Goal: Feedback & Contribution: Contribute content

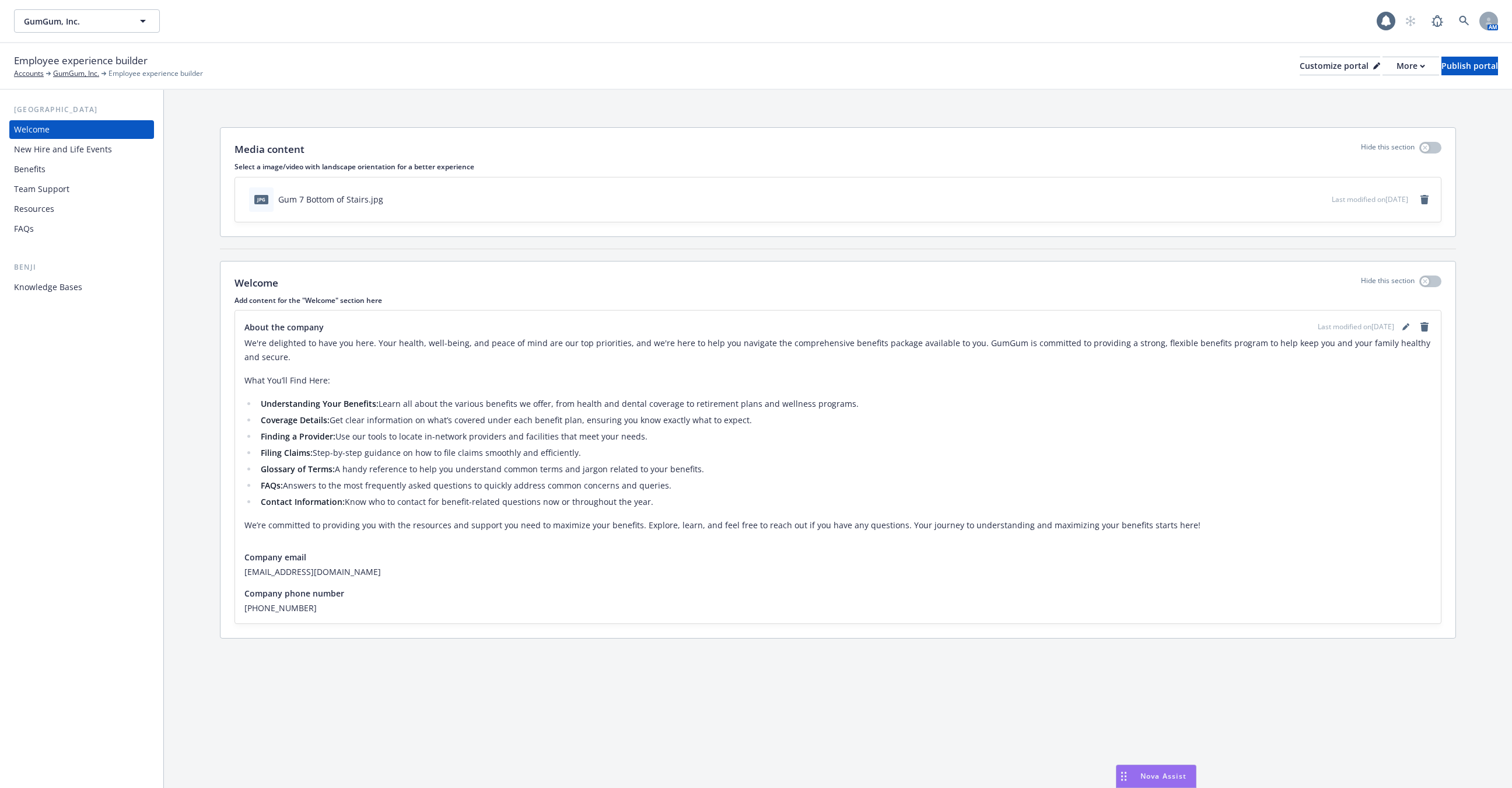
click at [71, 287] on div "Knowledge Bases" at bounding box center [48, 287] width 68 height 19
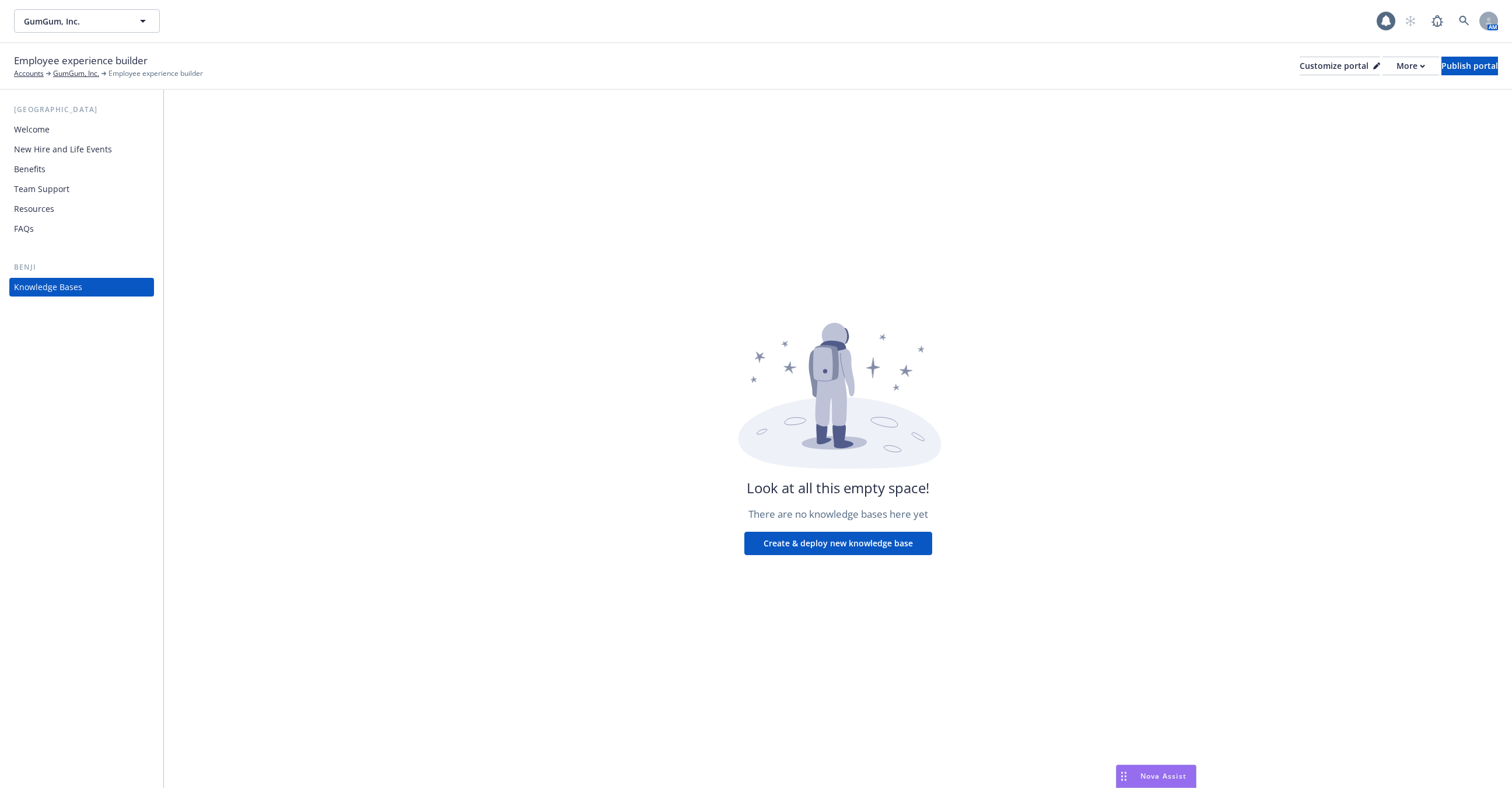
click at [68, 129] on div "Welcome" at bounding box center [81, 129] width 135 height 19
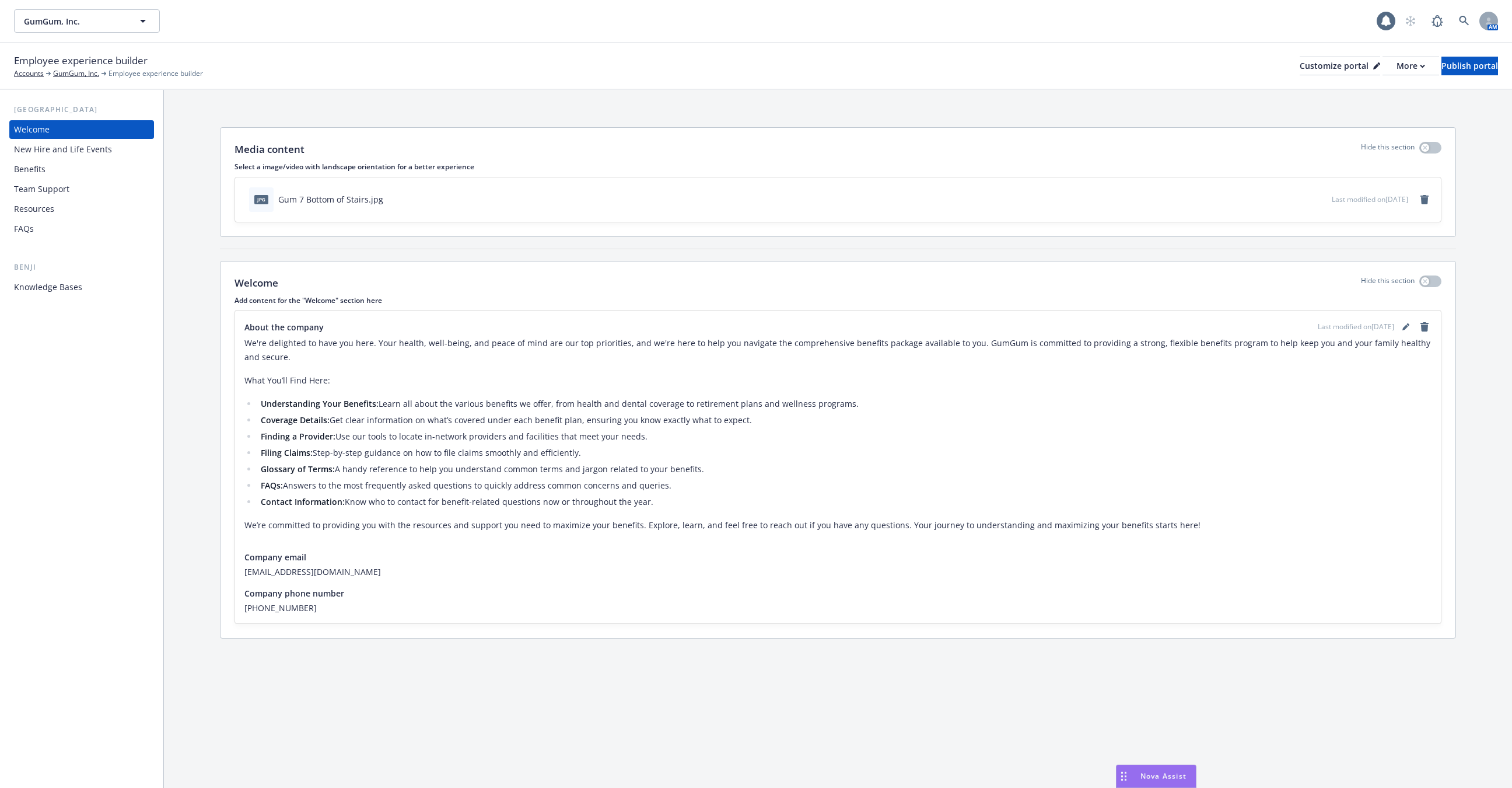
click at [68, 141] on div "New Hire and Life Events" at bounding box center [63, 149] width 98 height 19
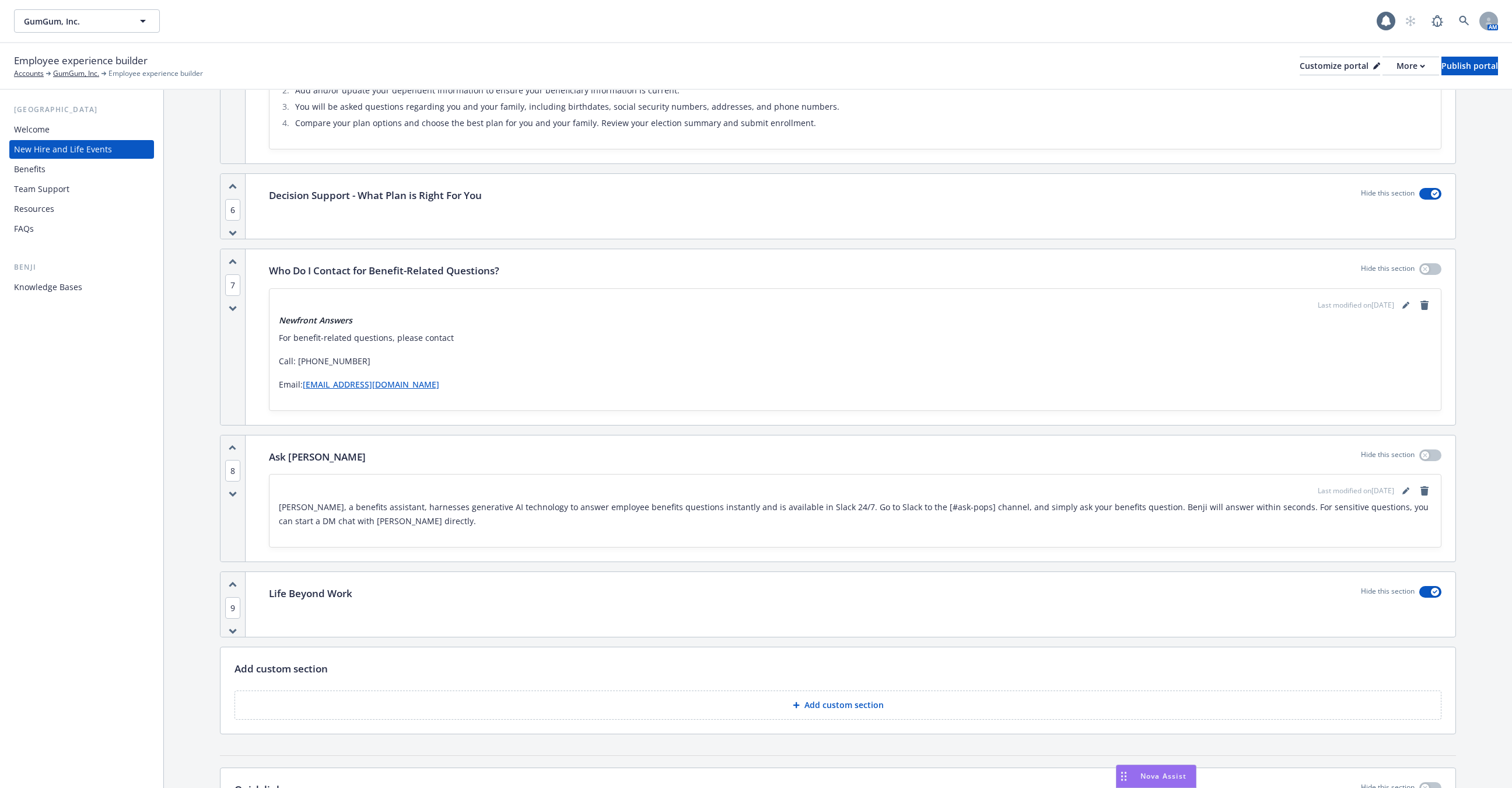
scroll to position [2093, 0]
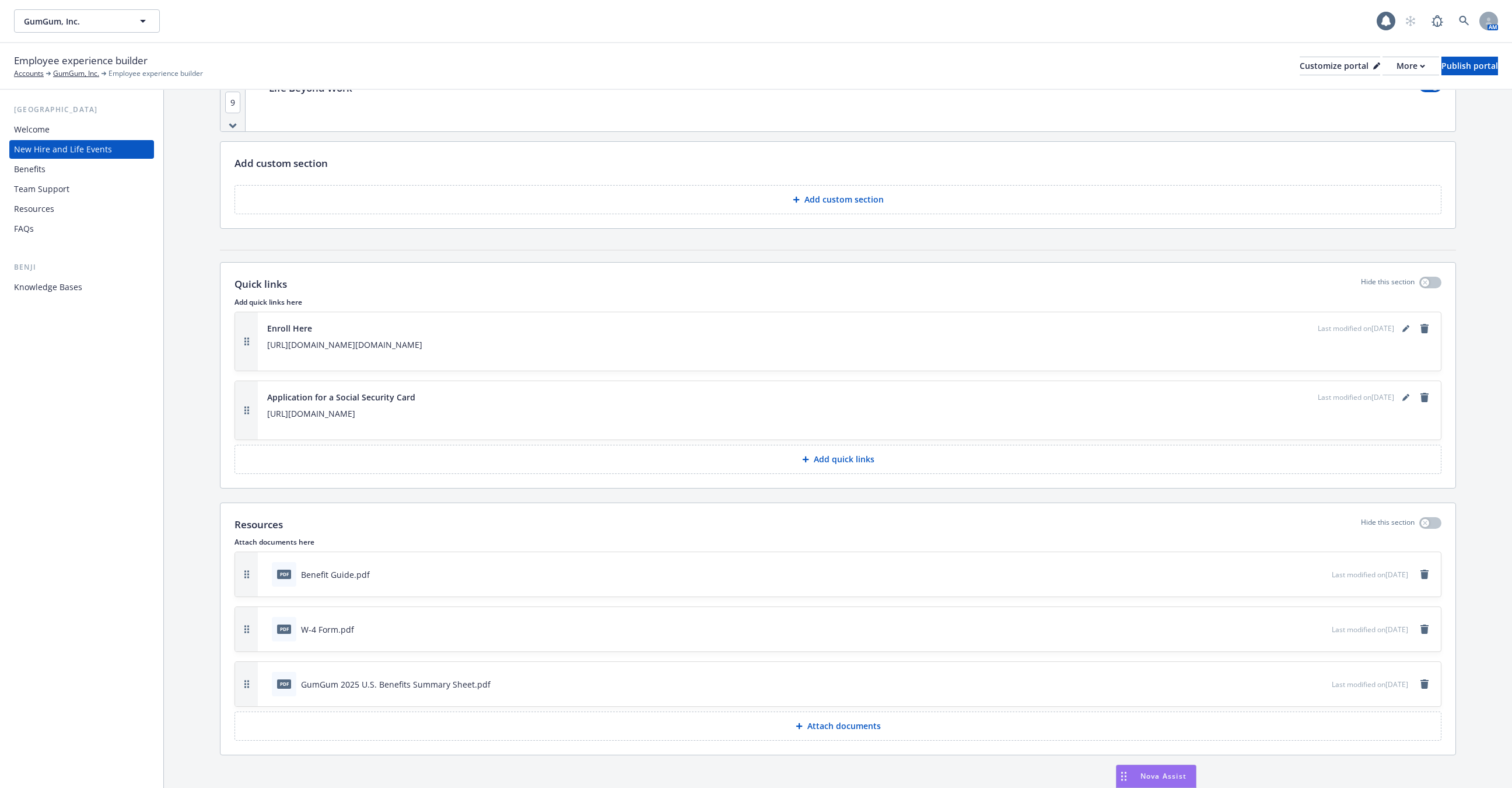
click at [849, 720] on p "Attach documents" at bounding box center [844, 725] width 74 height 12
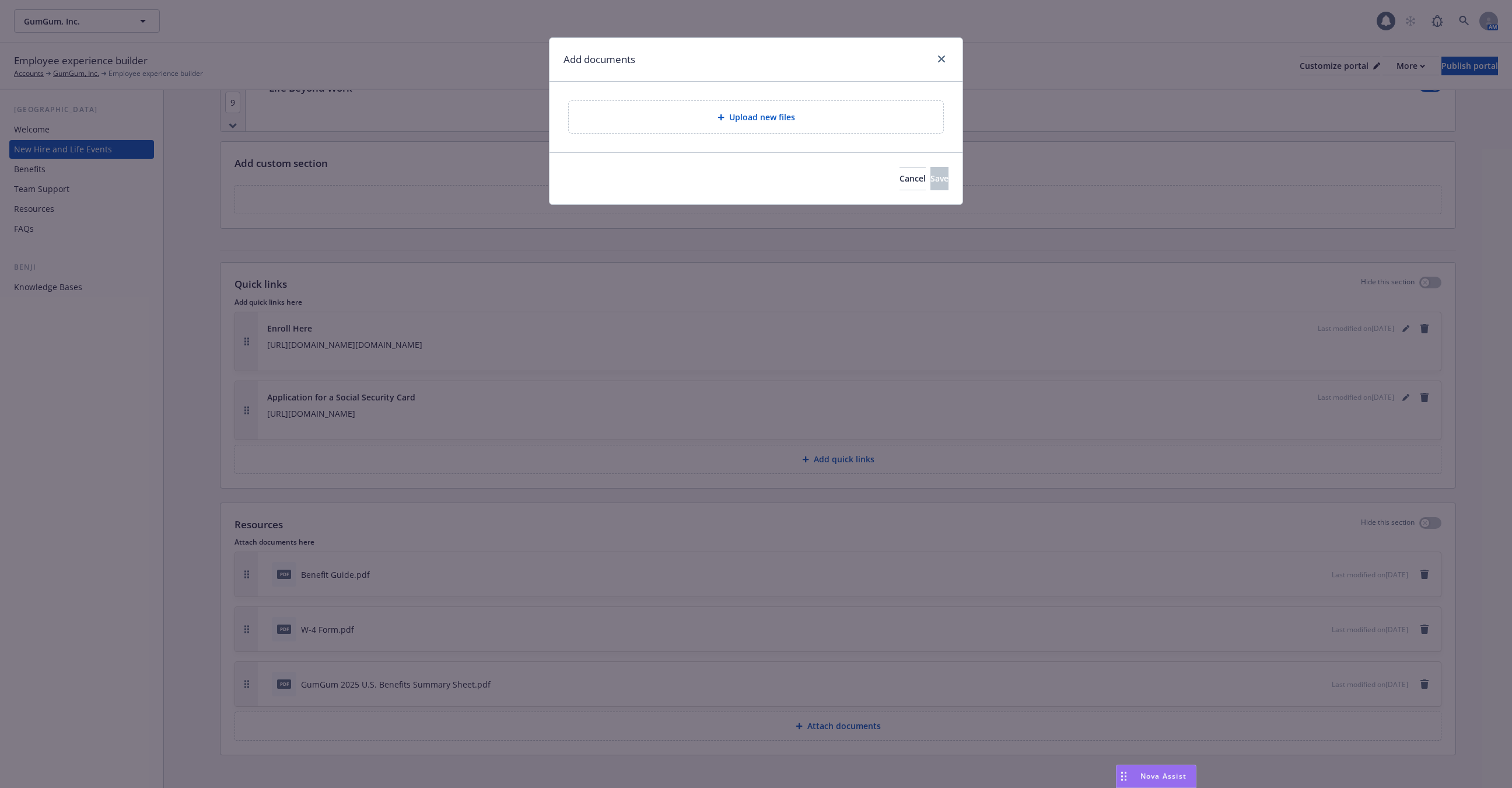
click at [709, 114] on div "Upload new files" at bounding box center [756, 116] width 356 height 13
click at [741, 123] on span "Upload new files" at bounding box center [761, 117] width 66 height 13
click at [751, 119] on span "Upload new files" at bounding box center [761, 117] width 66 height 13
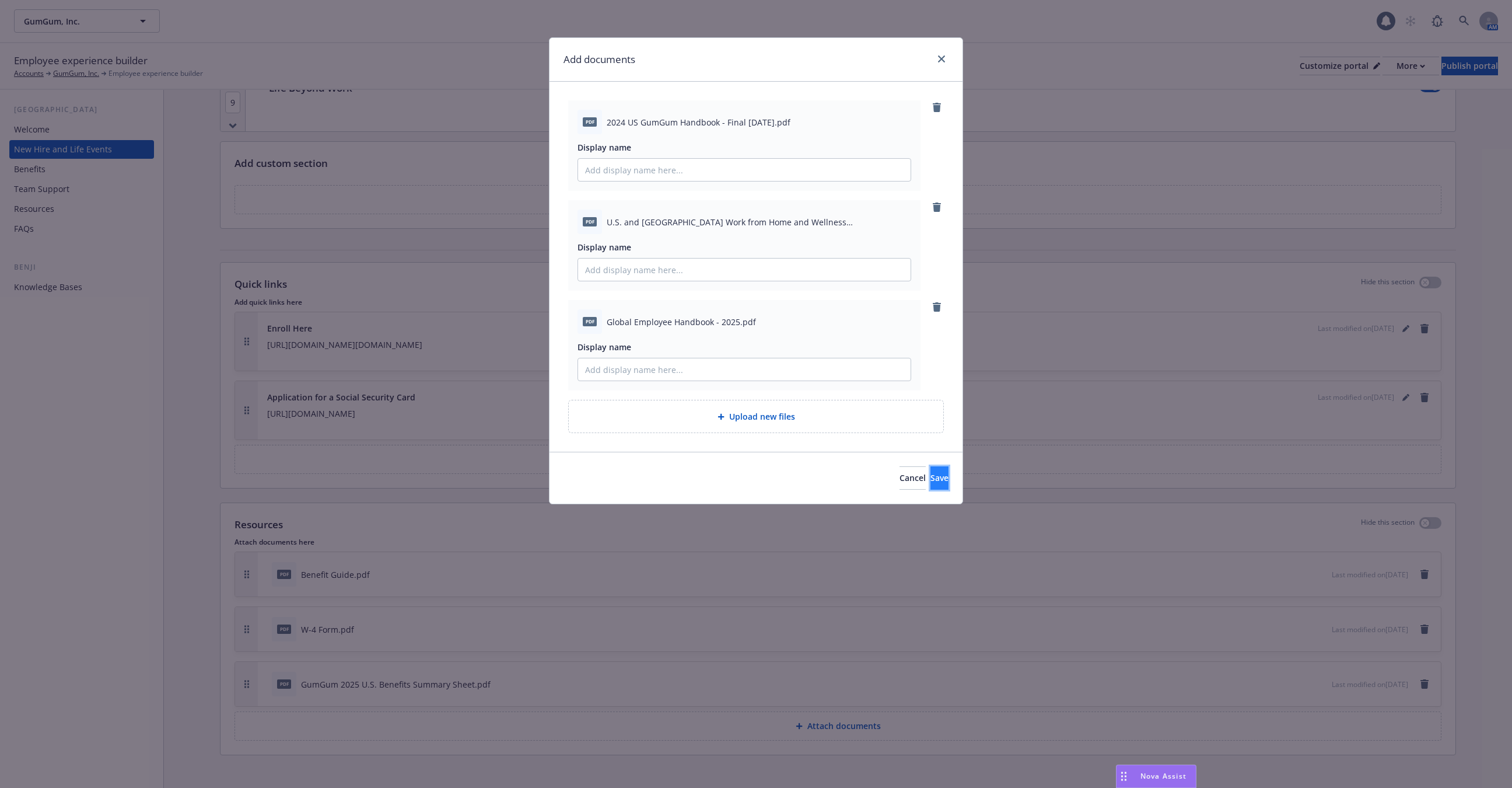
click at [930, 467] on button "Save" at bounding box center [939, 478] width 18 height 23
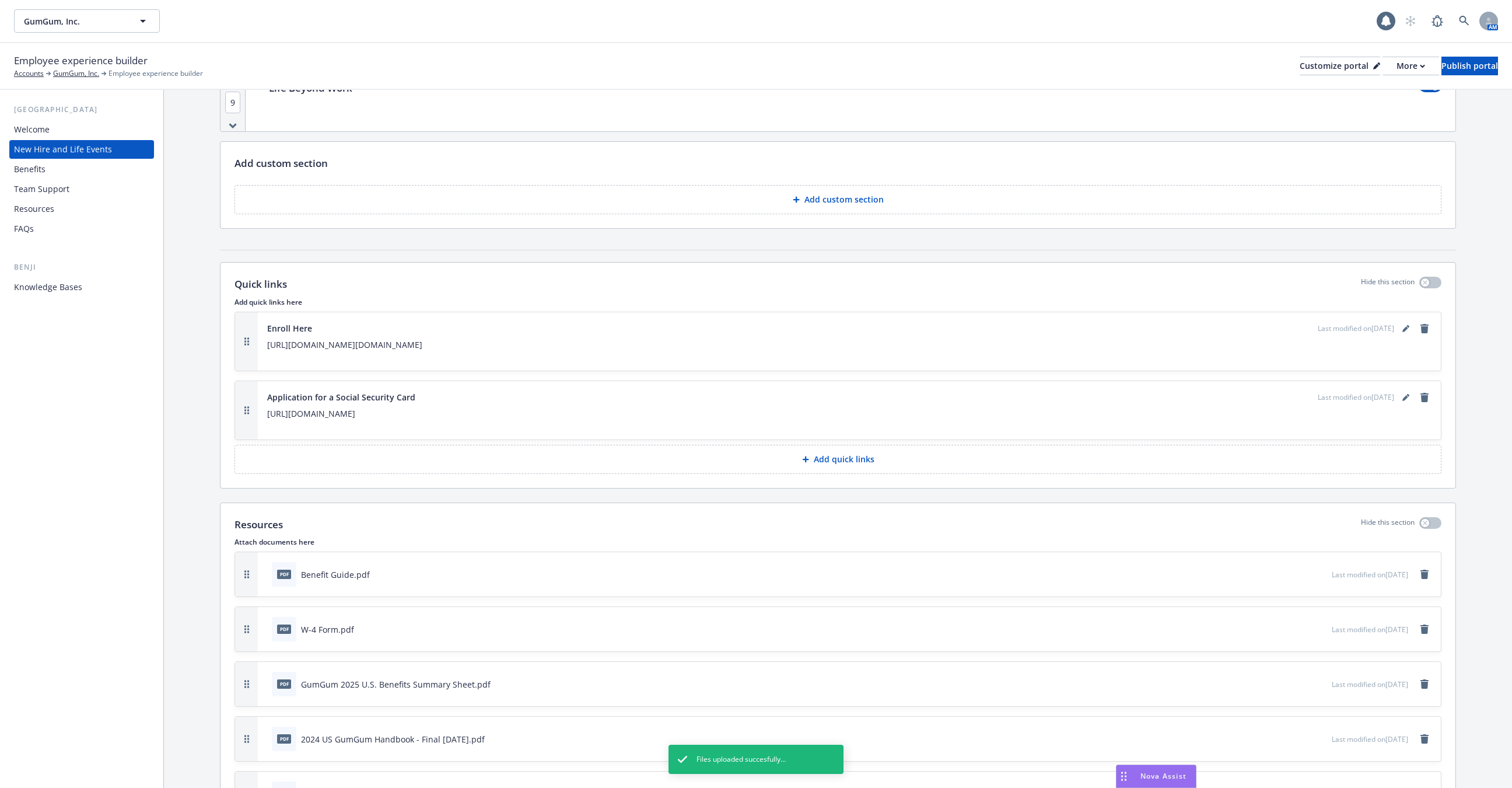
scroll to position [2256, 0]
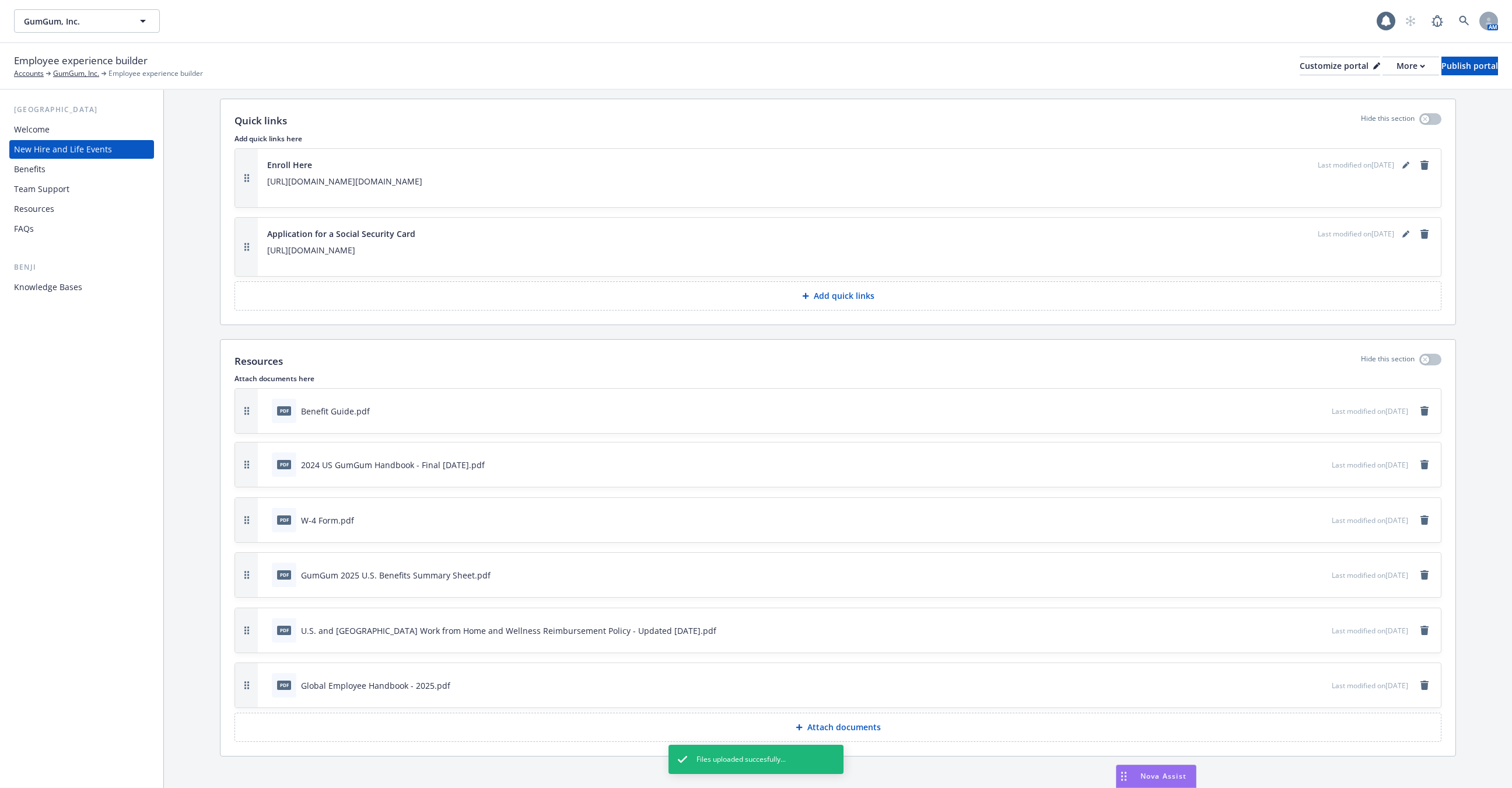
drag, startPoint x: 236, startPoint y: 570, endPoint x: 262, endPoint y: 459, distance: 114.0
click at [262, 459] on div "pdf 2024 US GumGum Handbook - Final [DATE].pdf Last modified on [DATE]" at bounding box center [838, 464] width 1206 height 44
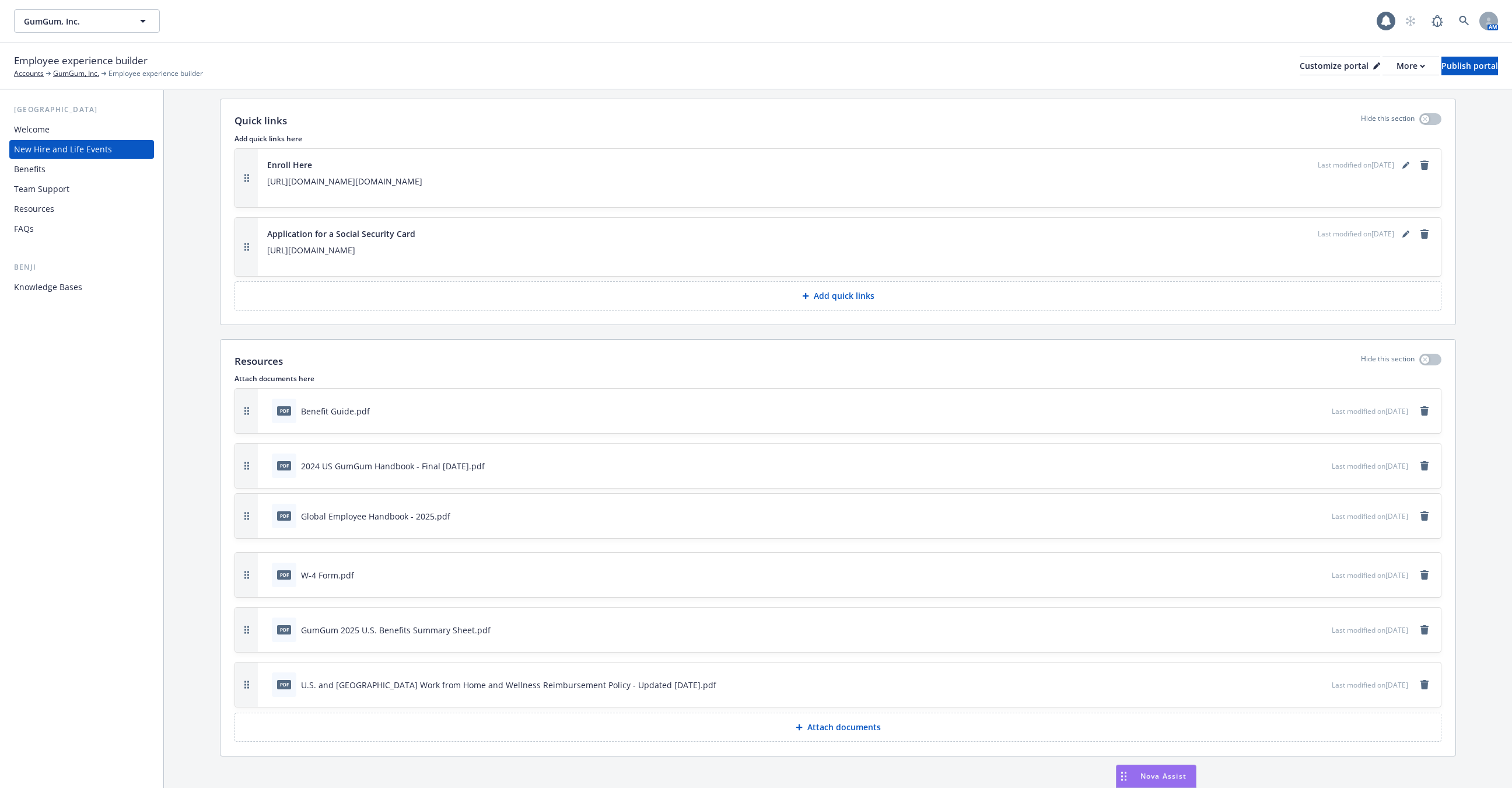
drag, startPoint x: 247, startPoint y: 679, endPoint x: 251, endPoint y: 509, distance: 170.0
click at [251, 509] on button "button" at bounding box center [246, 515] width 23 height 44
drag, startPoint x: 247, startPoint y: 622, endPoint x: 252, endPoint y: 558, distance: 64.2
click at [252, 558] on button "button" at bounding box center [246, 579] width 23 height 44
drag, startPoint x: 243, startPoint y: 682, endPoint x: 241, endPoint y: 634, distance: 48.0
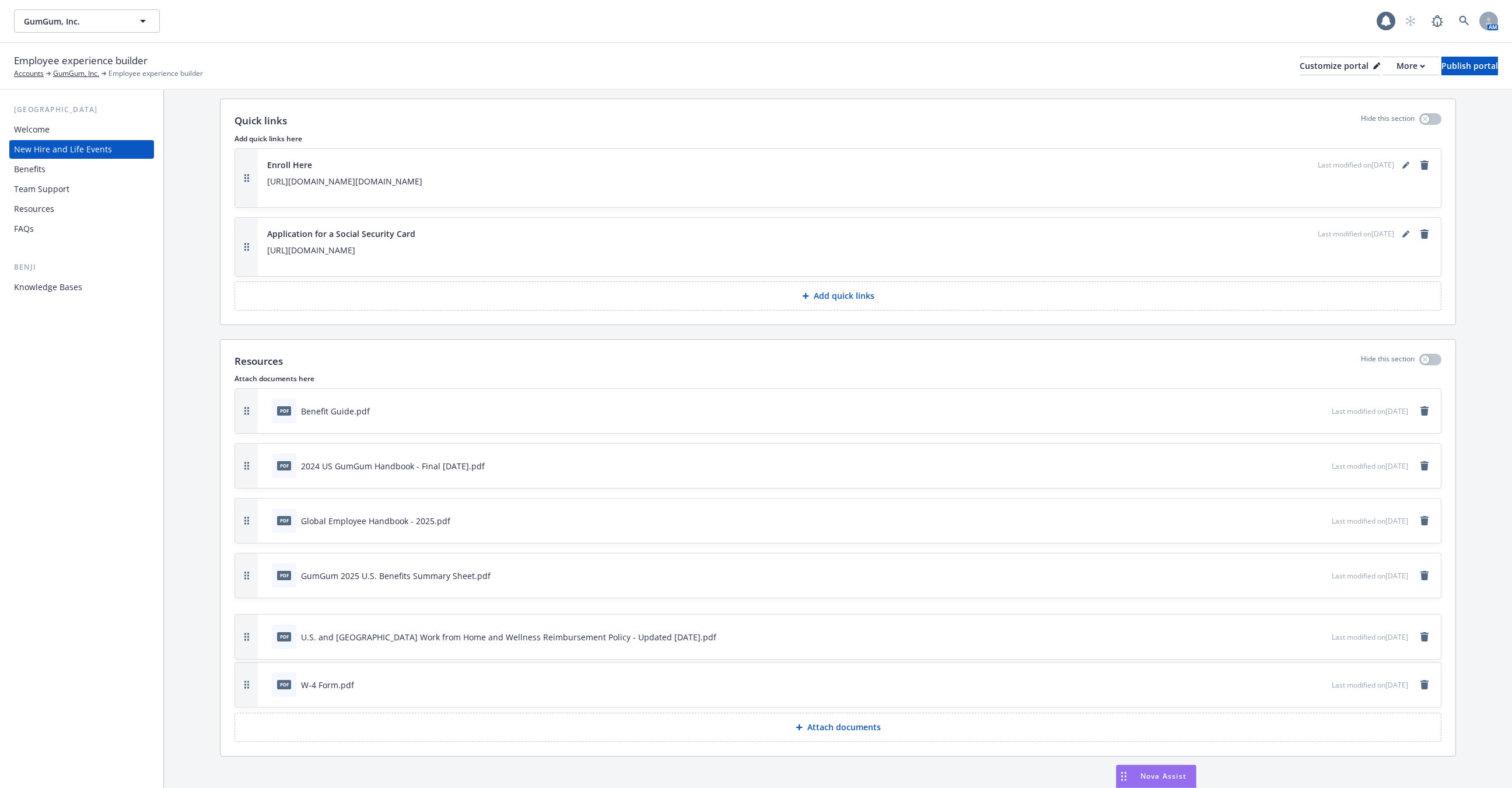
click at [241, 634] on button "button" at bounding box center [246, 637] width 23 height 44
click at [1477, 61] on div "Publish portal" at bounding box center [1469, 66] width 57 height 18
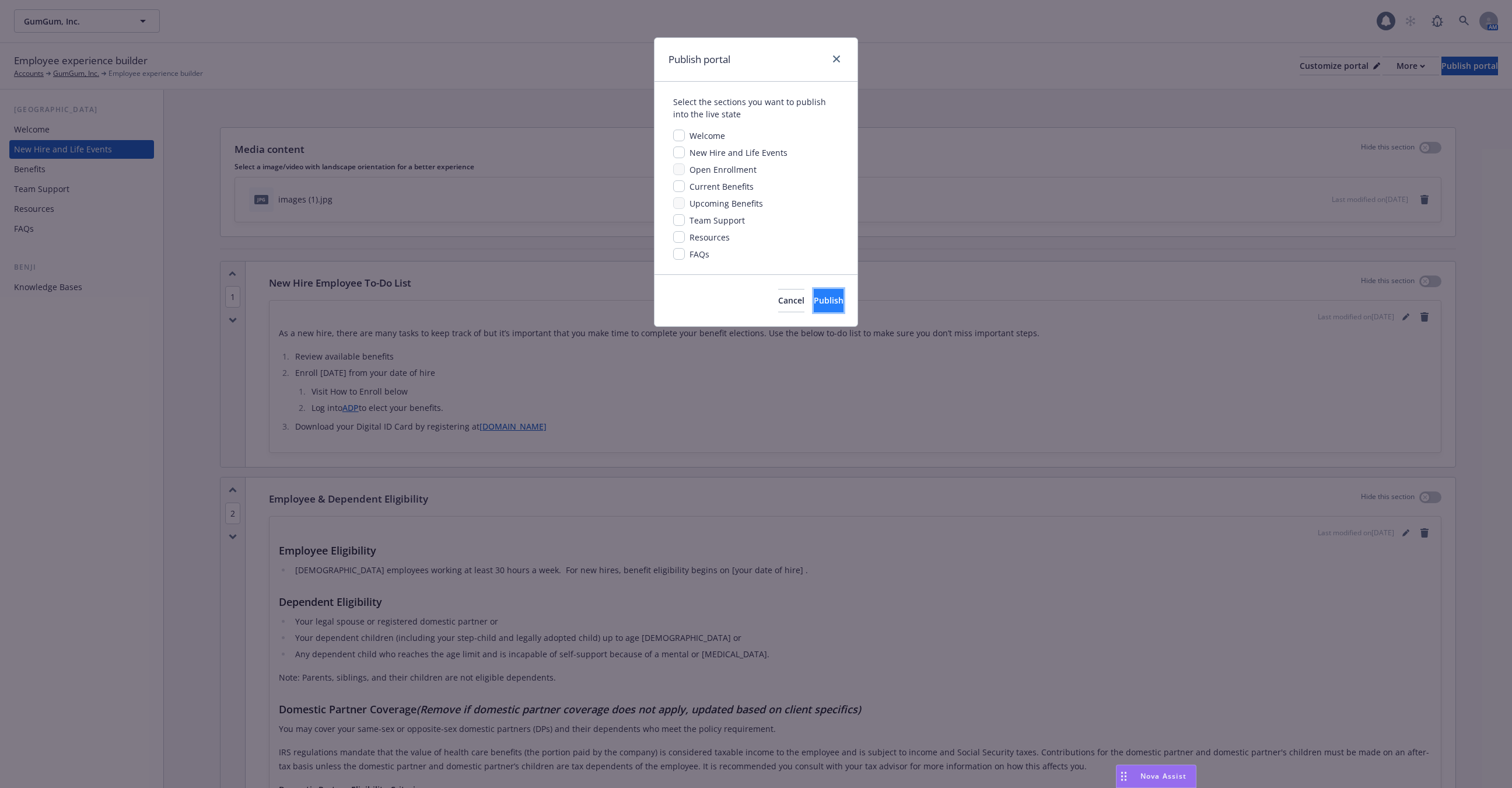
click at [814, 298] on span "Publish" at bounding box center [829, 300] width 30 height 11
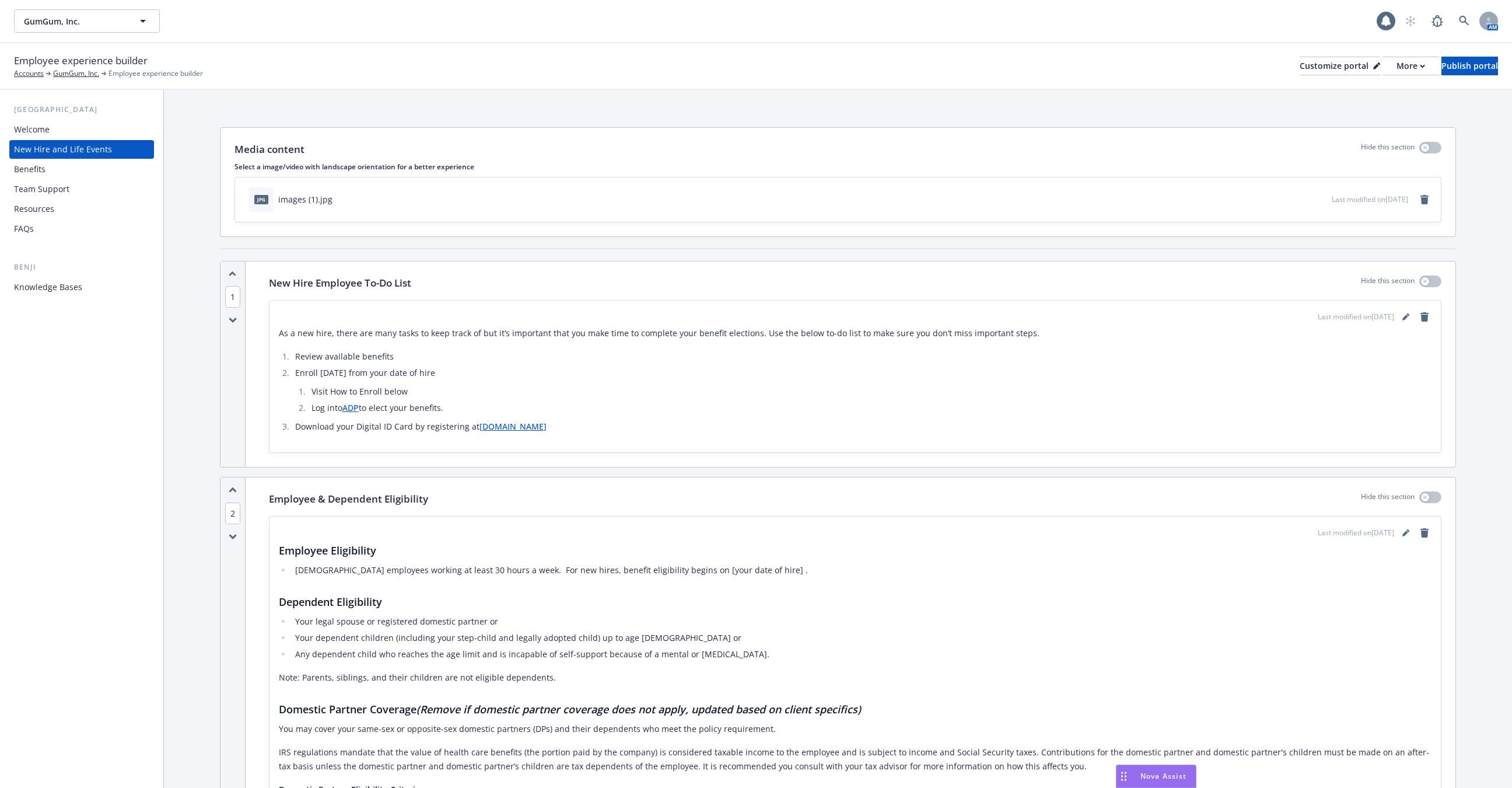
click at [99, 286] on div "Knowledge Bases" at bounding box center [81, 287] width 135 height 19
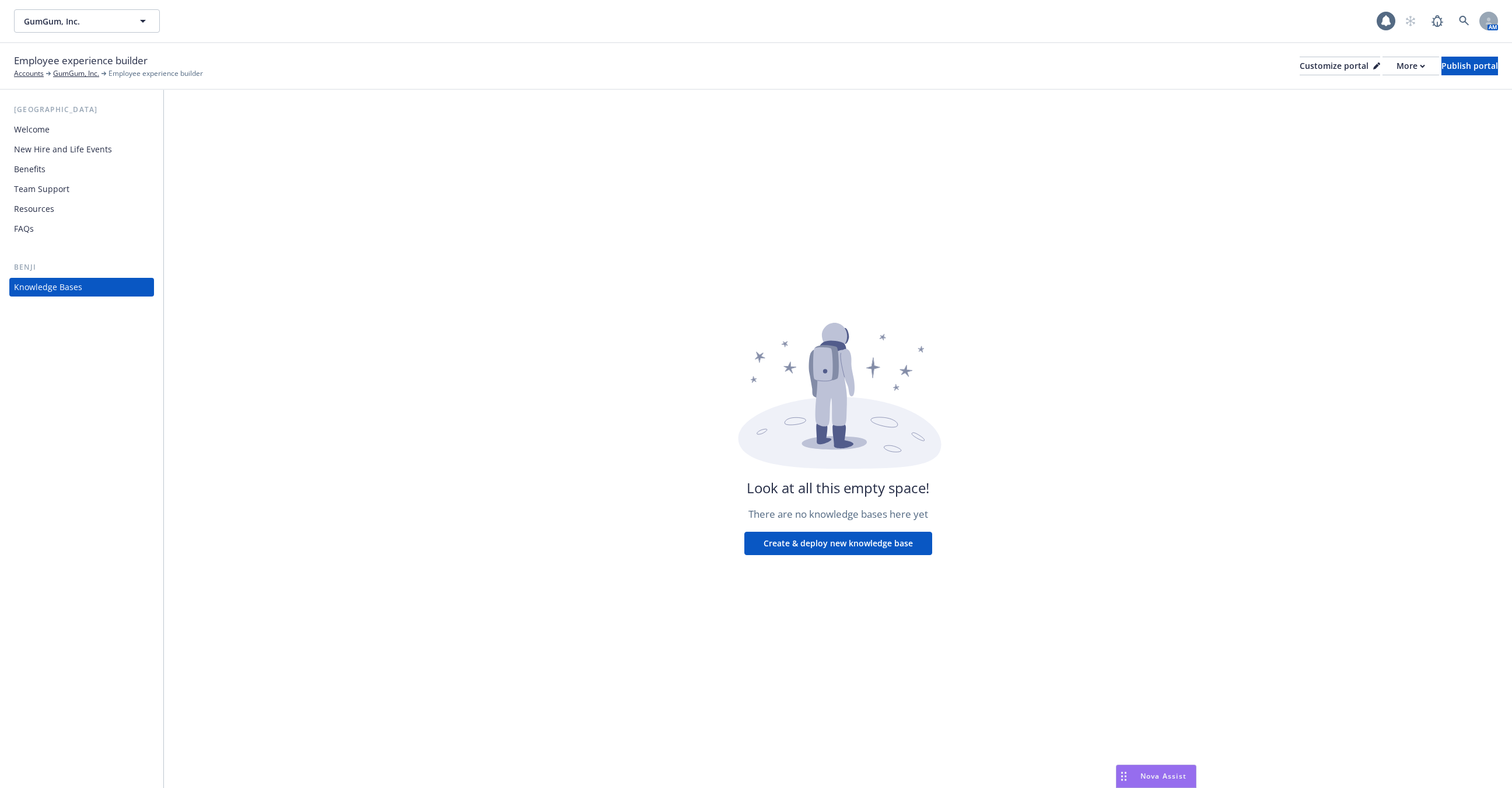
click at [811, 533] on button "Create & deploy new knowledge base" at bounding box center [838, 543] width 188 height 23
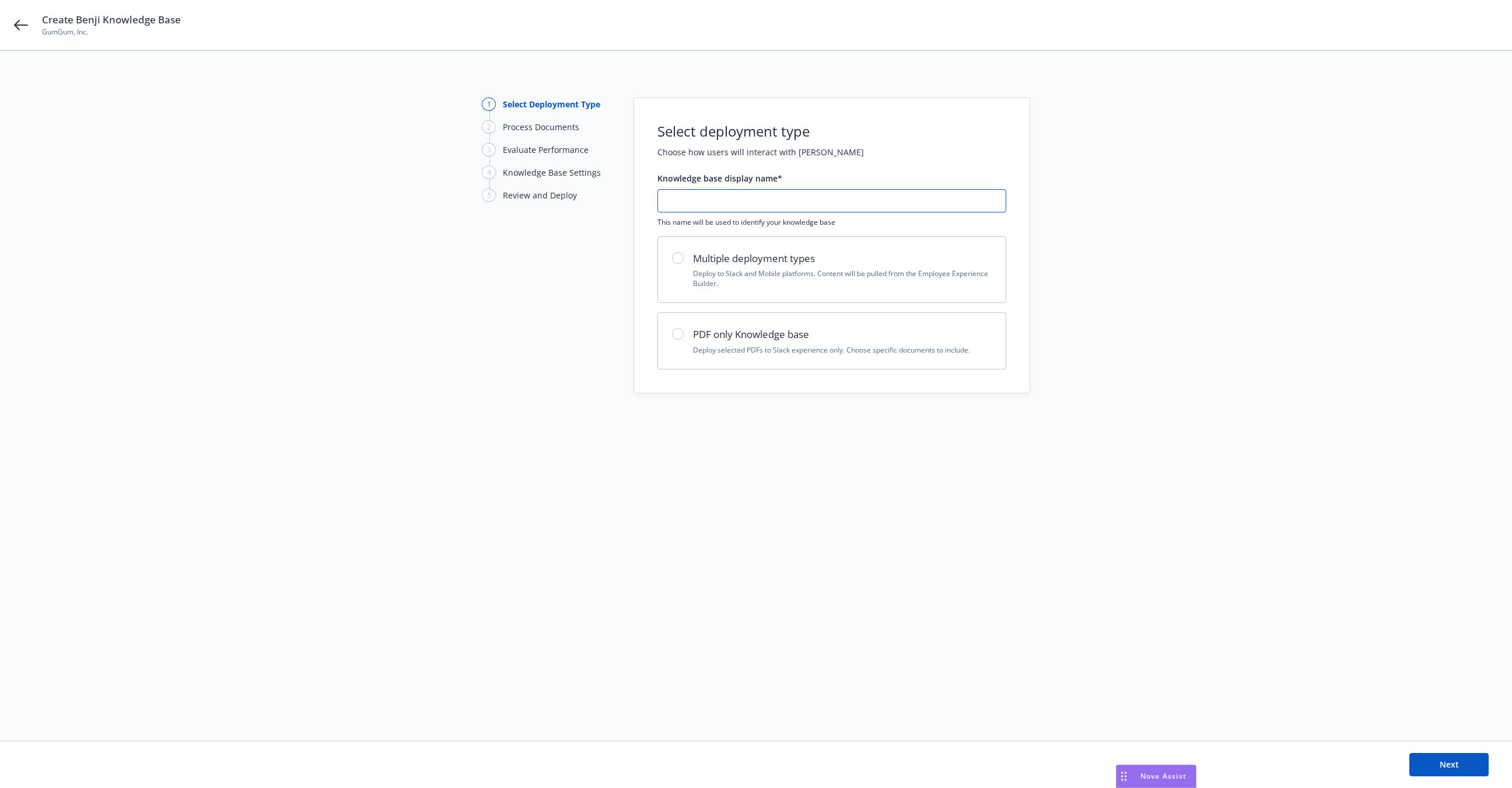
click at [701, 200] on input "text" at bounding box center [832, 200] width 348 height 22
type input "[DATE]"
click at [715, 283] on p "Deploy to Slack and Mobile platforms. Content will be pulled from the Employee …" at bounding box center [842, 278] width 299 height 20
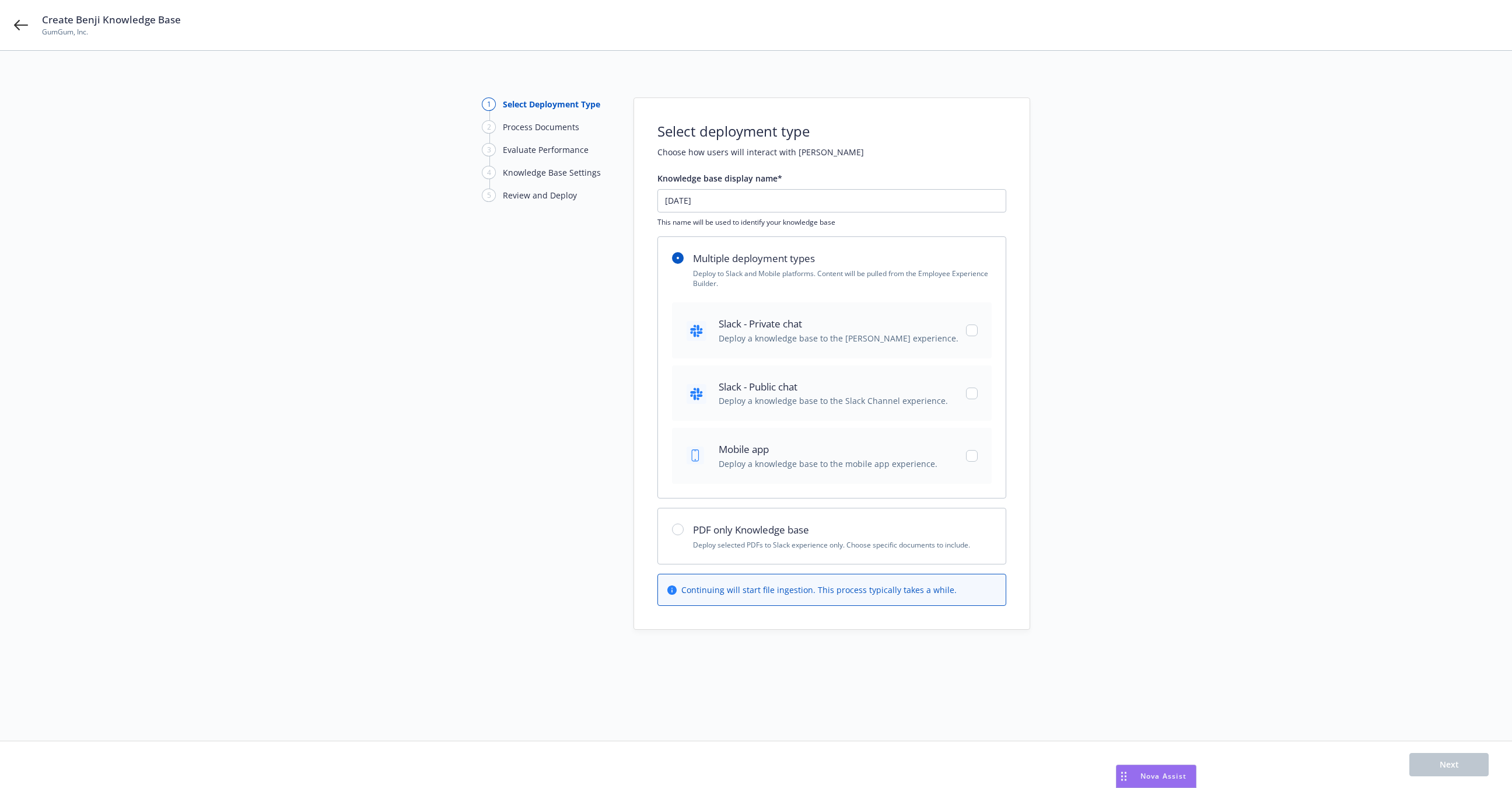
click at [773, 522] on h2 "PDF only Knowledge base" at bounding box center [842, 530] width 299 height 15
radio input "false"
radio input "true"
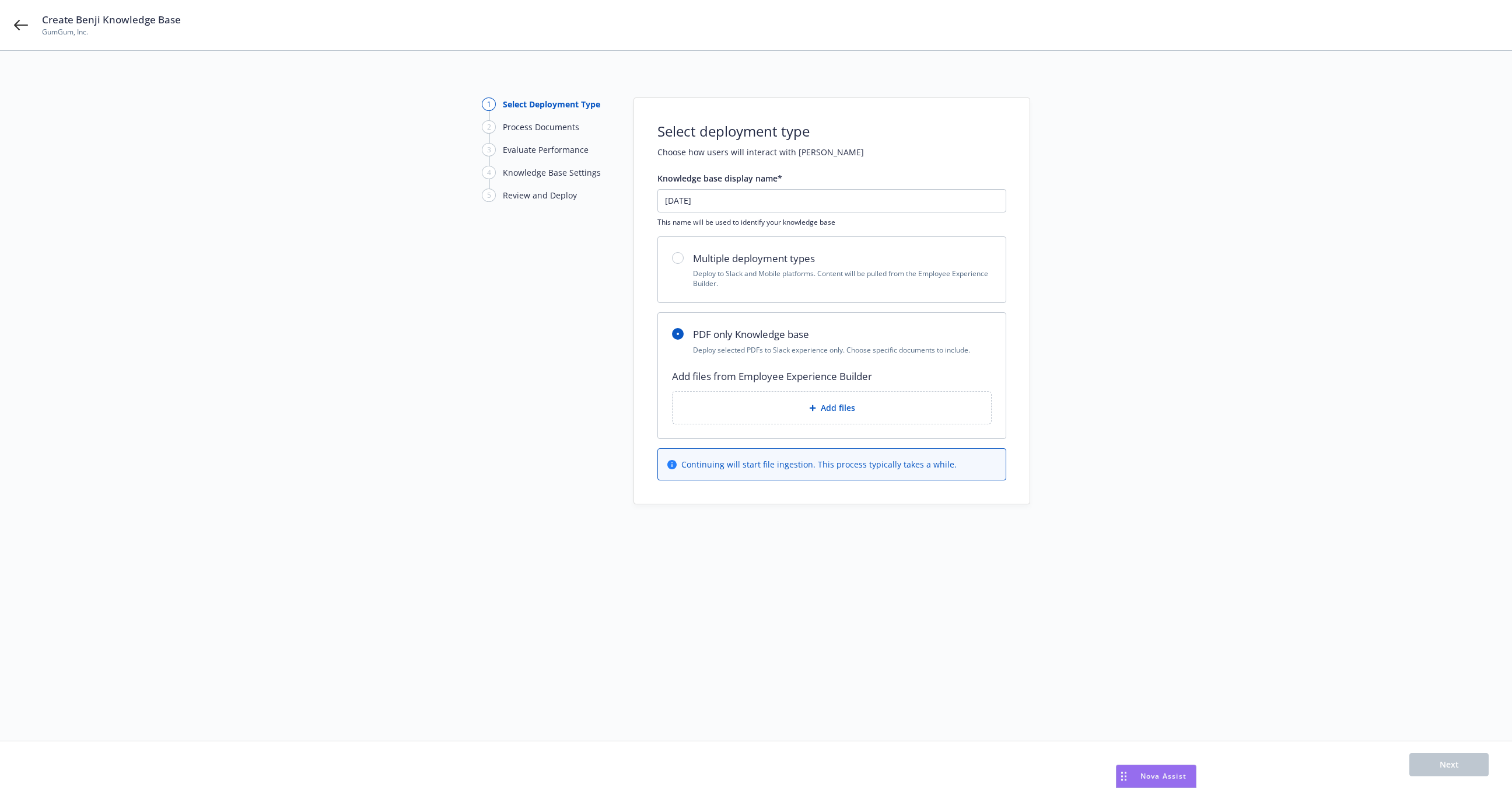
click at [802, 412] on div "Add files" at bounding box center [832, 407] width 300 height 13
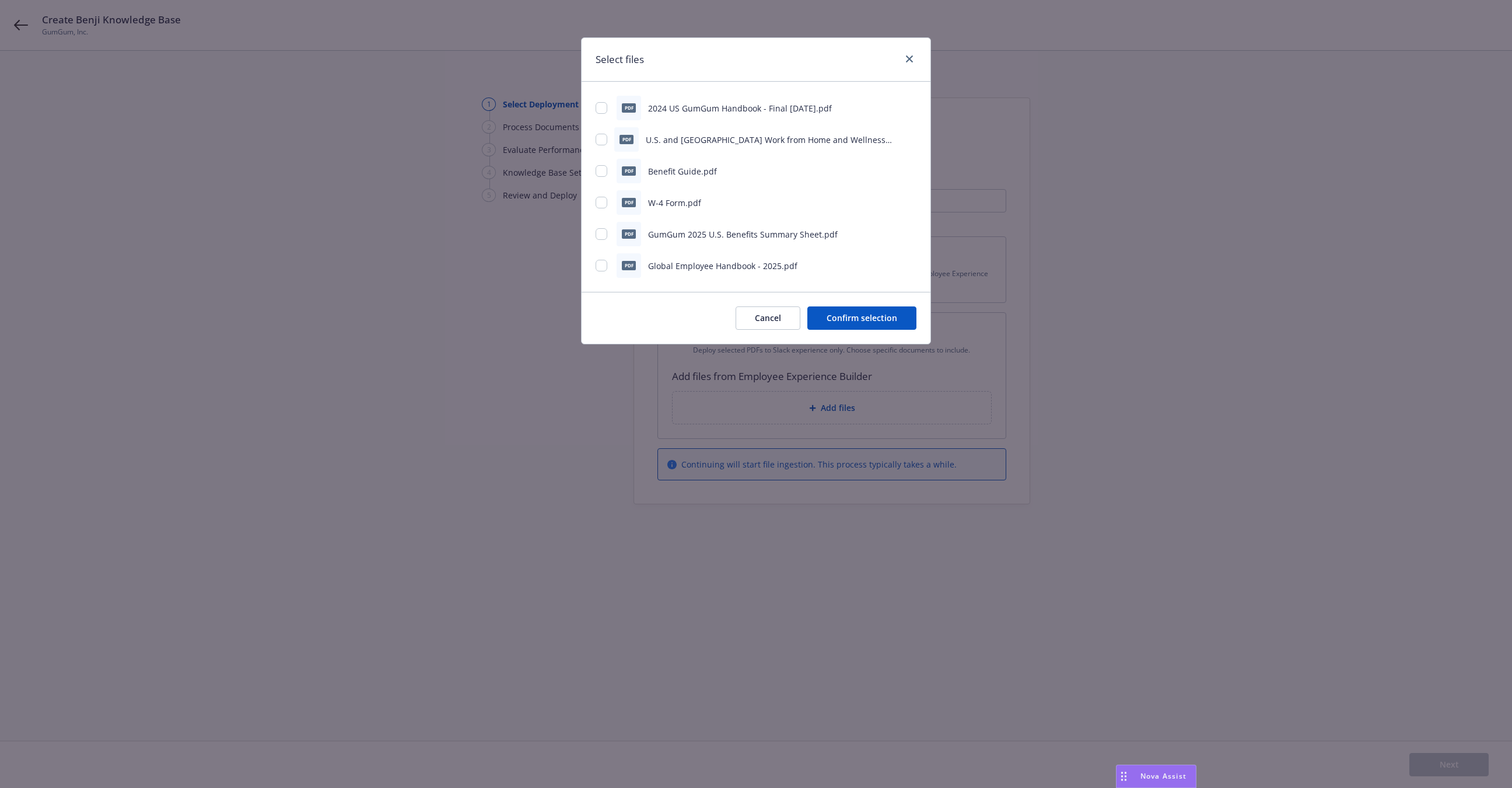
click at [597, 114] on div "pdf 2024 US GumGum Handbook - Final [DATE].pdf" at bounding box center [756, 108] width 321 height 24
click at [598, 148] on div "pdf U.S. and [GEOGRAPHIC_DATA] Work from Home and Wellness Reimbursement Policy…" at bounding box center [756, 139] width 321 height 24
click at [591, 99] on div "pdf 2024 US GumGum Handbook - Final [DATE].pdf pdf U.S. and [GEOGRAPHIC_DATA] W…" at bounding box center [756, 187] width 349 height 210
click at [602, 106] on input "checkbox" at bounding box center [601, 108] width 12 height 12
checkbox input "true"
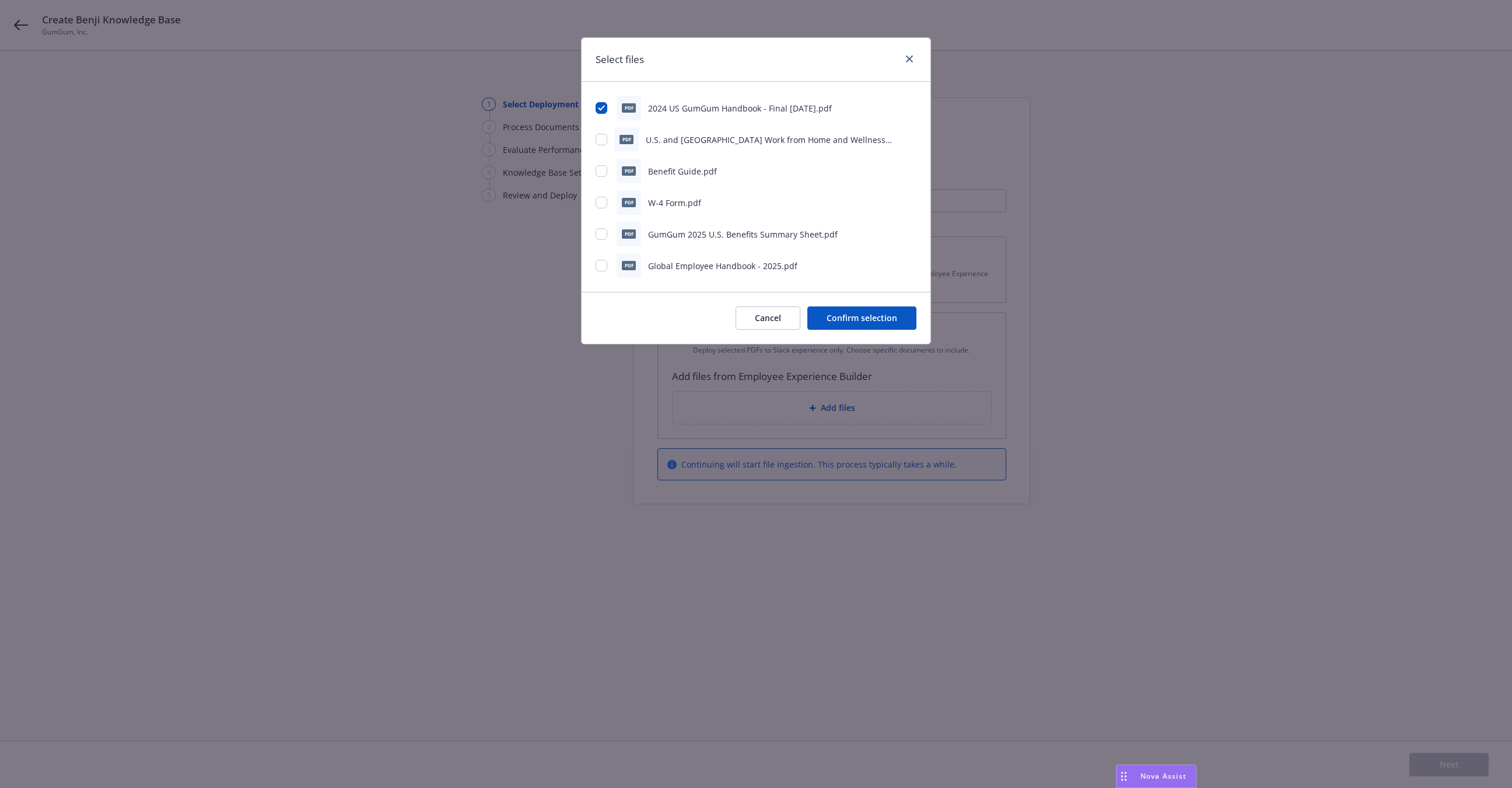
click at [602, 149] on div "pdf U.S. and [GEOGRAPHIC_DATA] Work from Home and Wellness Reimbursement Policy…" at bounding box center [756, 139] width 321 height 24
click at [603, 143] on input "checkbox" at bounding box center [601, 139] width 12 height 12
checkbox input "true"
click at [604, 173] on input "checkbox" at bounding box center [601, 171] width 12 height 12
checkbox input "true"
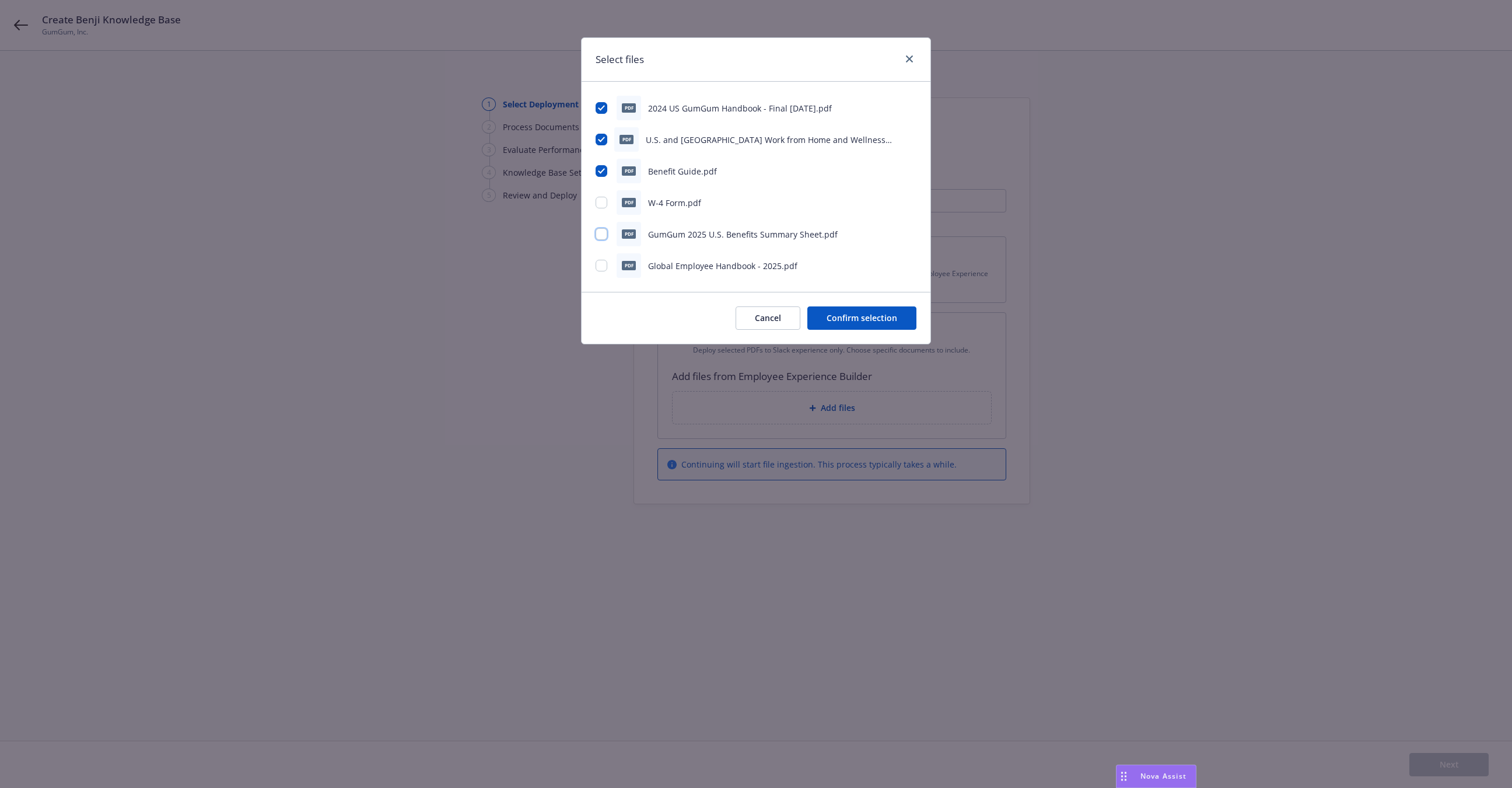
click at [604, 237] on input "checkbox" at bounding box center [601, 234] width 12 height 12
checkbox input "true"
click at [602, 270] on input "checkbox" at bounding box center [601, 265] width 12 height 12
checkbox input "true"
click at [847, 319] on button "Confirm selection" at bounding box center [861, 318] width 109 height 23
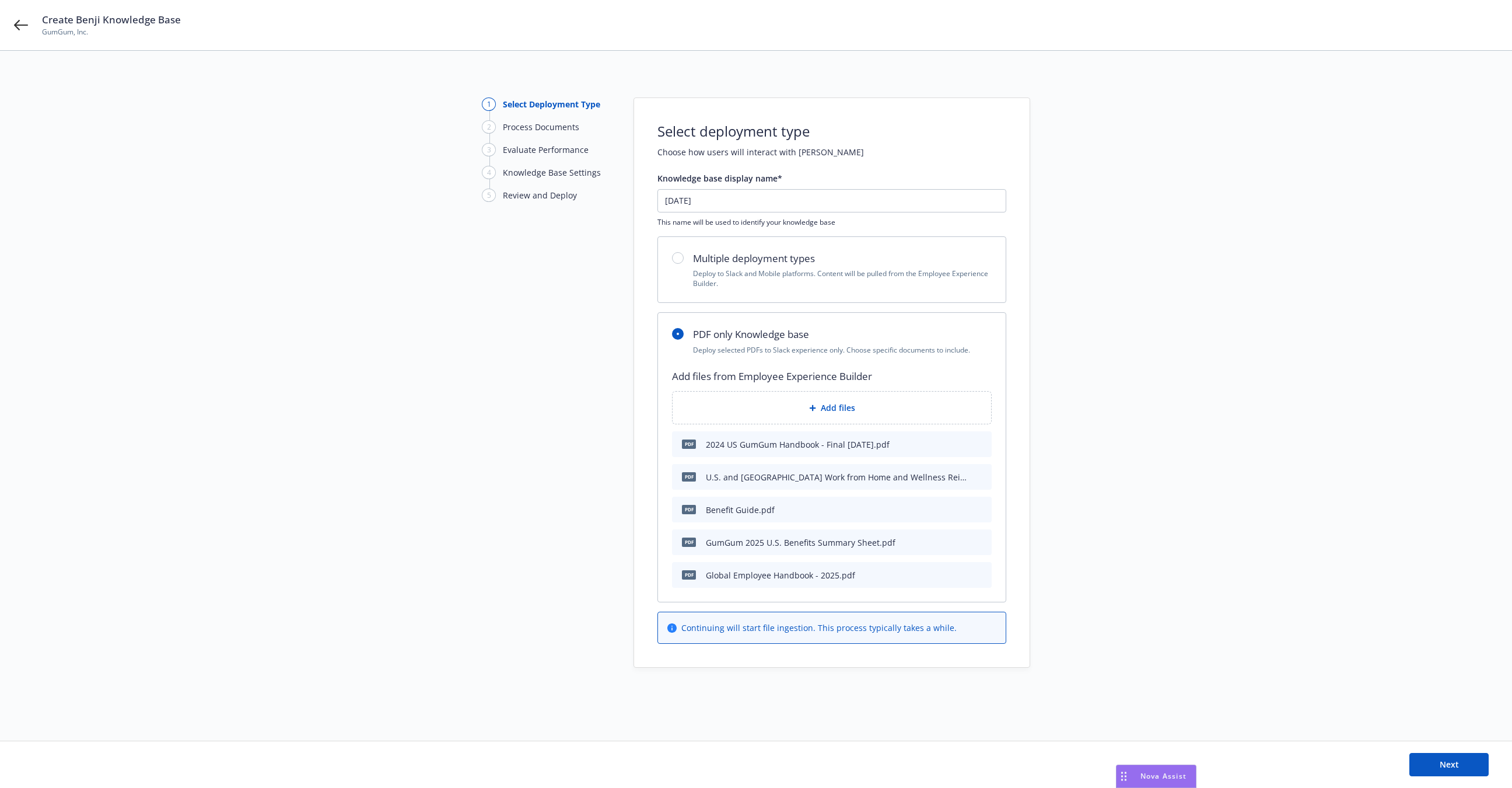
click at [761, 512] on div "Benefit Guide.pdf" at bounding box center [740, 510] width 69 height 13
click at [1448, 766] on span "Next" at bounding box center [1449, 764] width 19 height 11
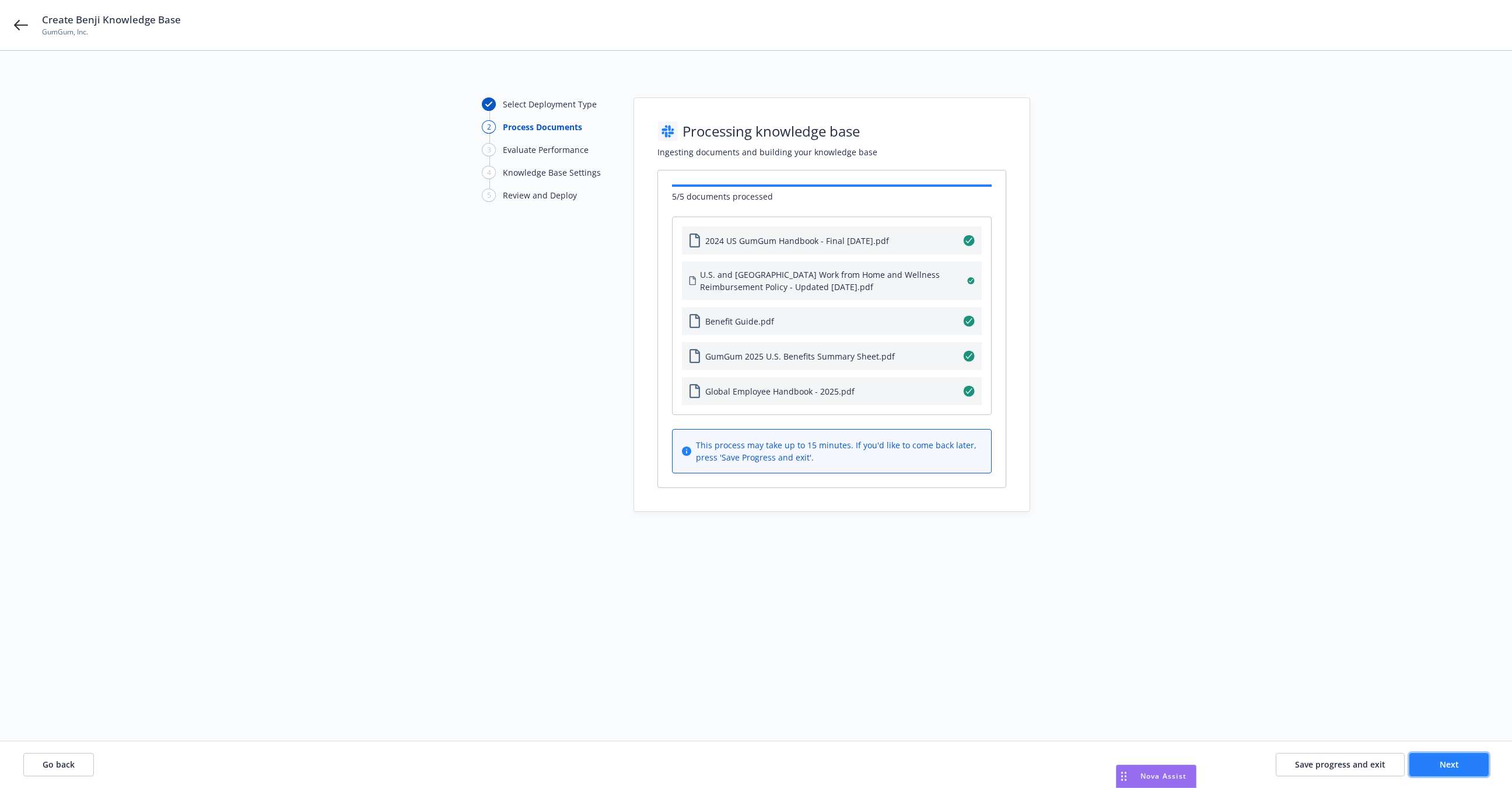
click at [1473, 762] on button "Next" at bounding box center [1448, 764] width 79 height 23
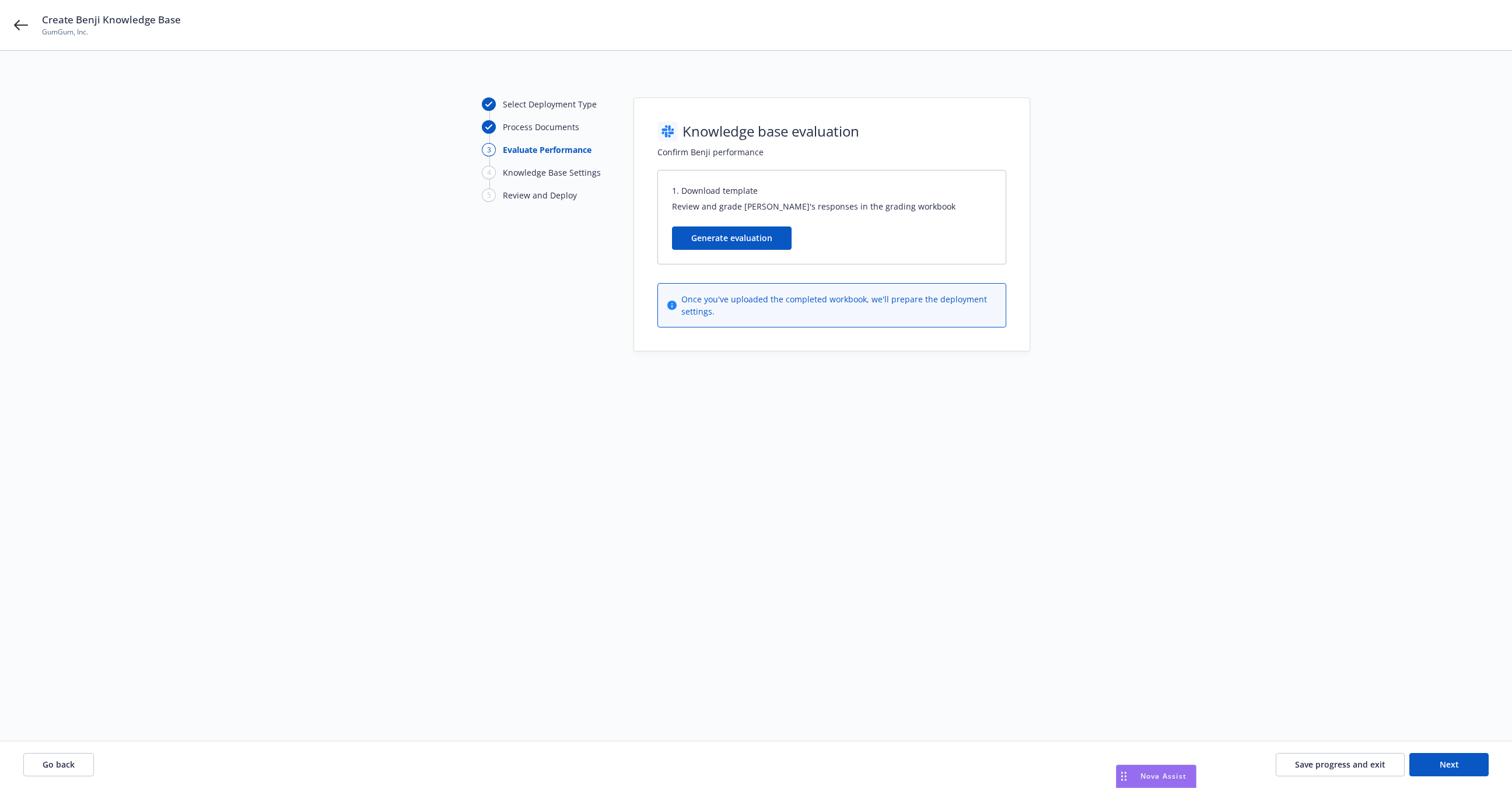
click at [769, 249] on div "Generate evaluation" at bounding box center [832, 245] width 348 height 38
click at [736, 226] on button "Generate evaluation" at bounding box center [731, 238] width 119 height 23
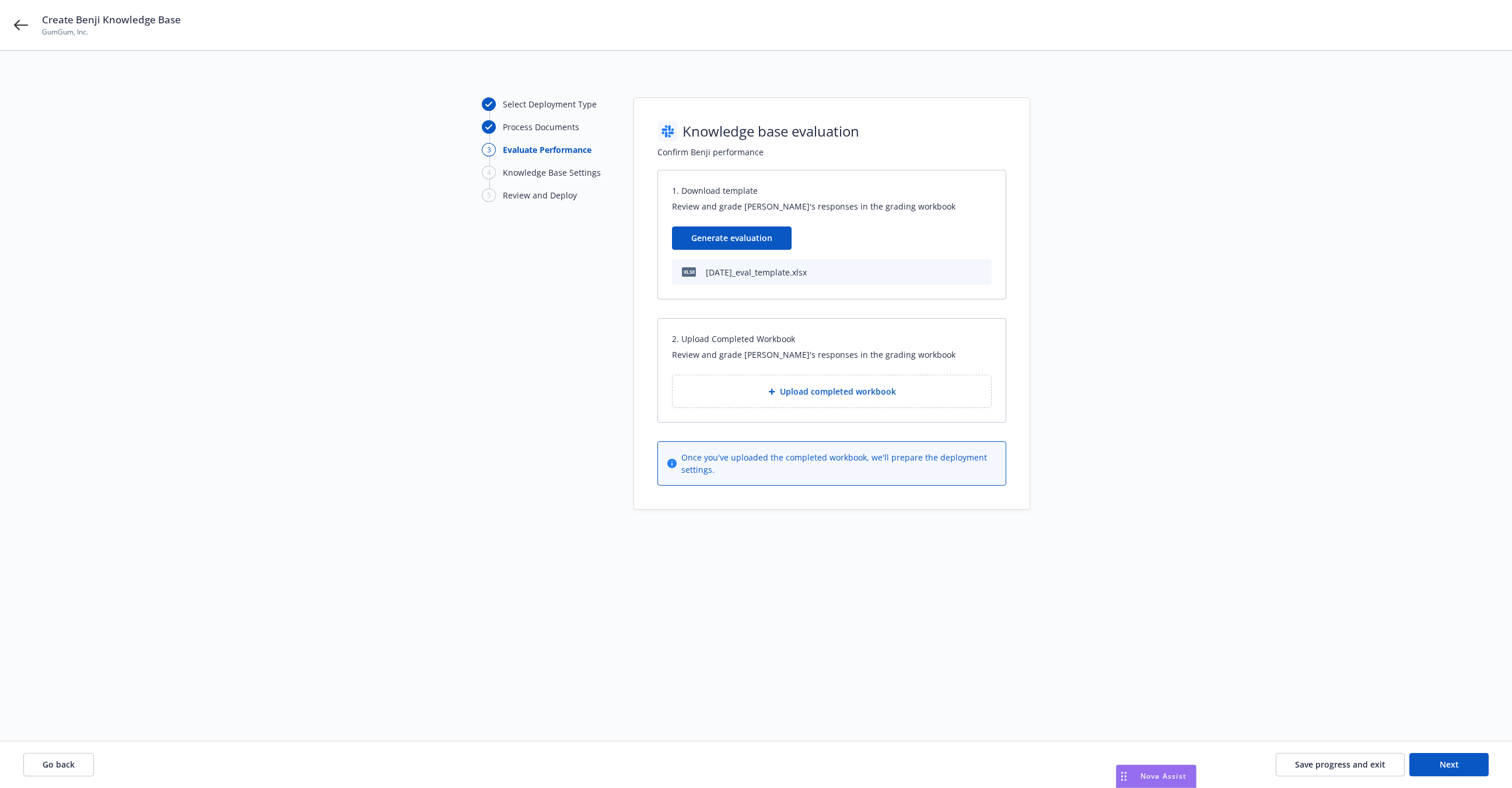
click at [981, 268] on icon "download file" at bounding box center [981, 271] width 9 height 9
